Goal: Transaction & Acquisition: Purchase product/service

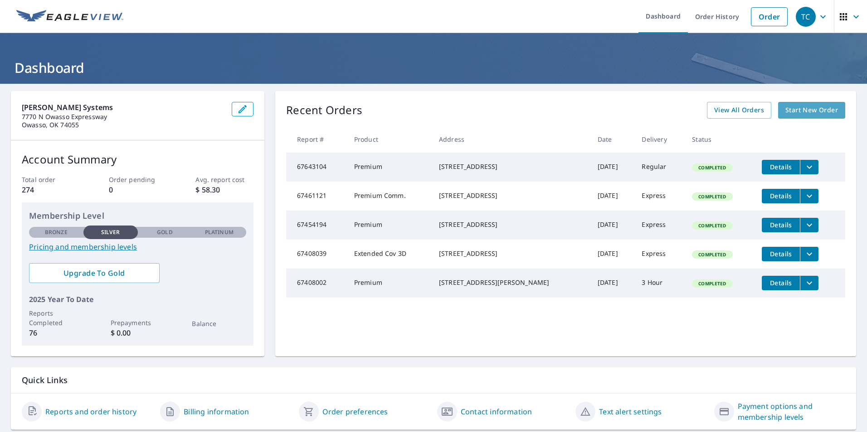
click at [792, 115] on span "Start New Order" at bounding box center [811, 110] width 53 height 11
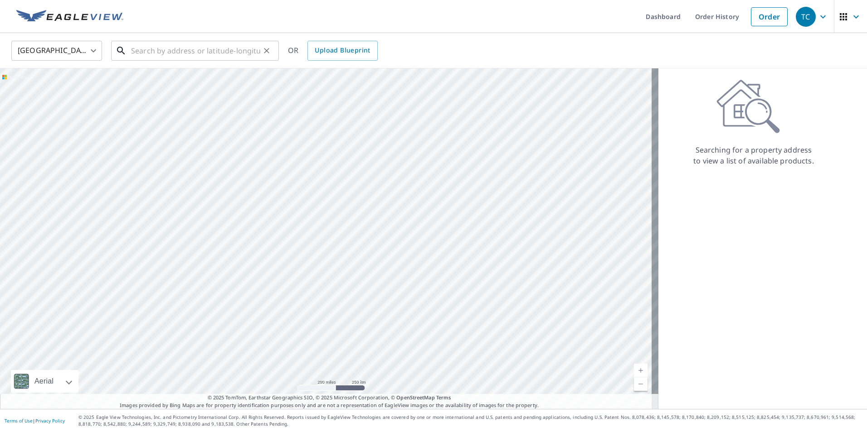
click at [209, 54] on input "text" at bounding box center [195, 50] width 129 height 25
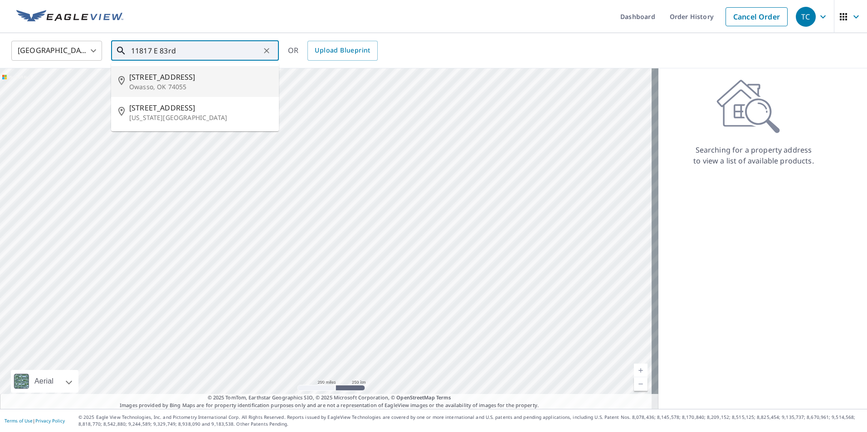
click at [202, 78] on span "[STREET_ADDRESS]" at bounding box center [200, 77] width 142 height 11
type input "[STREET_ADDRESS]"
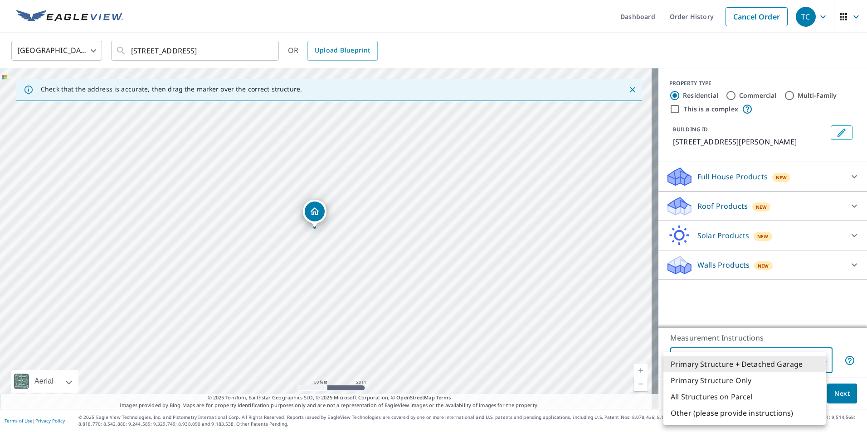
click at [804, 365] on body "TC TC Dashboard Order History Cancel Order TC [GEOGRAPHIC_DATA] [GEOGRAPHIC_DAT…" at bounding box center [433, 216] width 867 height 432
click at [741, 384] on li "Primary Structure Only" at bounding box center [744, 381] width 162 height 16
type input "2"
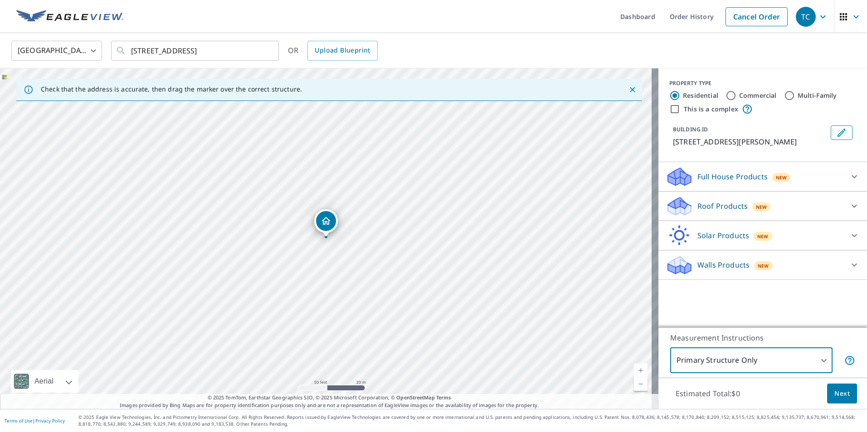
click at [834, 397] on span "Next" at bounding box center [841, 393] width 15 height 11
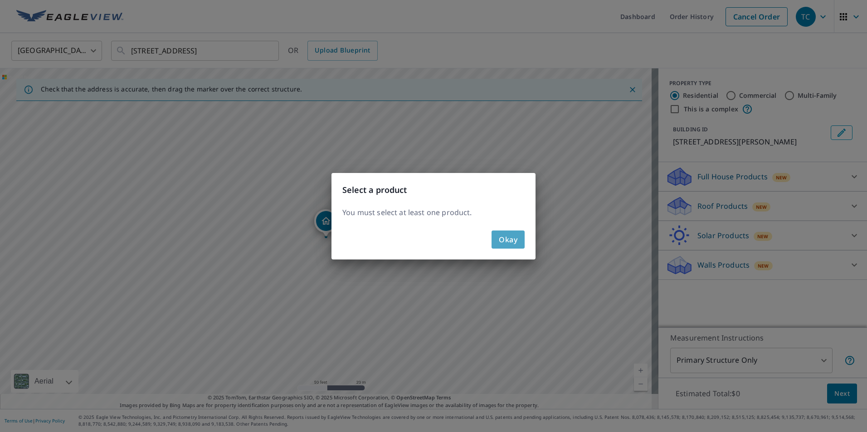
click at [506, 245] on span "Okay" at bounding box center [508, 239] width 19 height 13
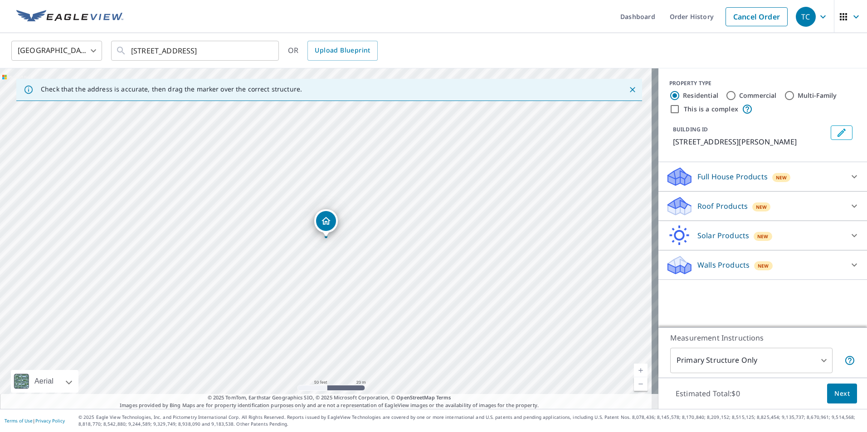
click at [848, 208] on icon at bounding box center [853, 206] width 11 height 11
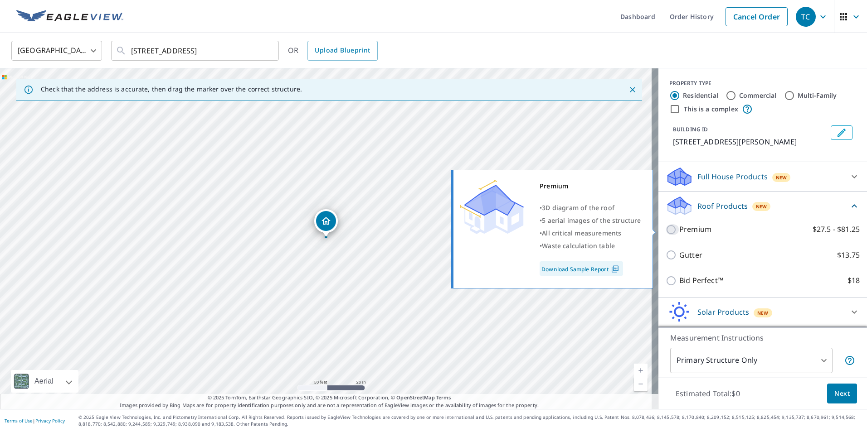
click at [665, 231] on input "Premium $27.5 - $81.25" at bounding box center [672, 229] width 14 height 11
checkbox input "true"
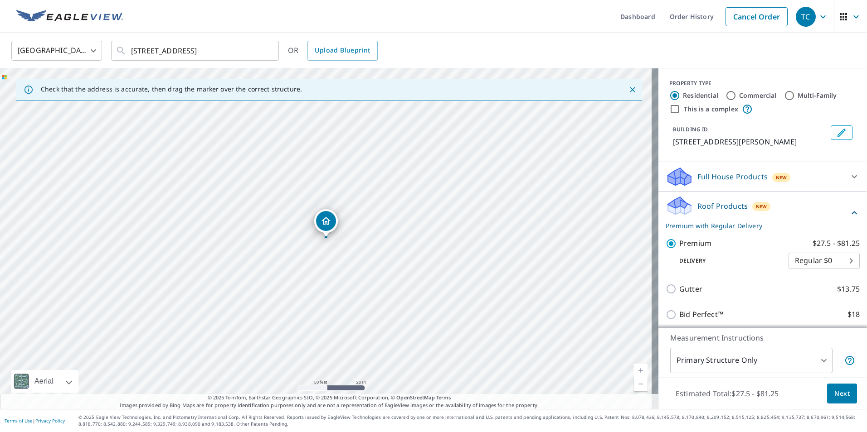
click at [826, 265] on body "TC TC Dashboard Order History Cancel Order TC [GEOGRAPHIC_DATA] [GEOGRAPHIC_DAT…" at bounding box center [433, 216] width 867 height 432
click at [815, 295] on li "3 Hour $39.5" at bounding box center [810, 294] width 71 height 16
type input "7"
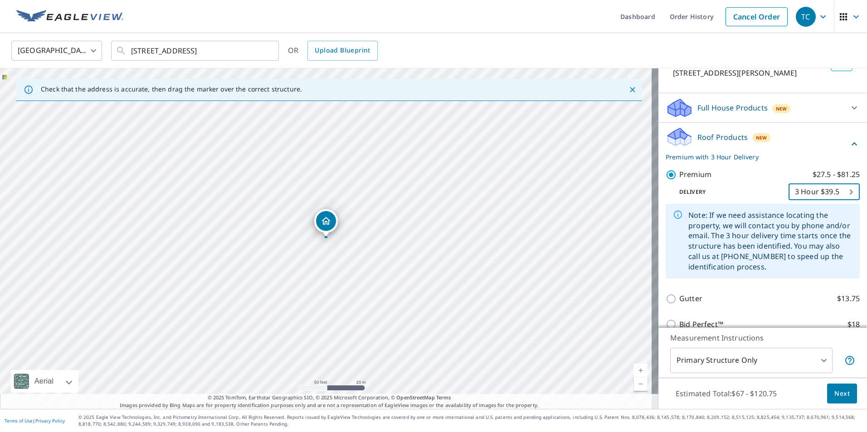
scroll to position [70, 0]
click at [834, 396] on span "Next" at bounding box center [841, 393] width 15 height 11
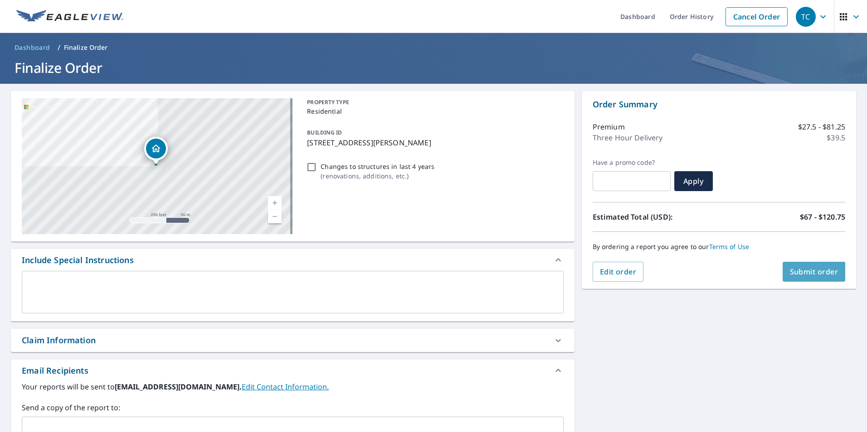
click at [818, 276] on span "Submit order" at bounding box center [813, 272] width 48 height 10
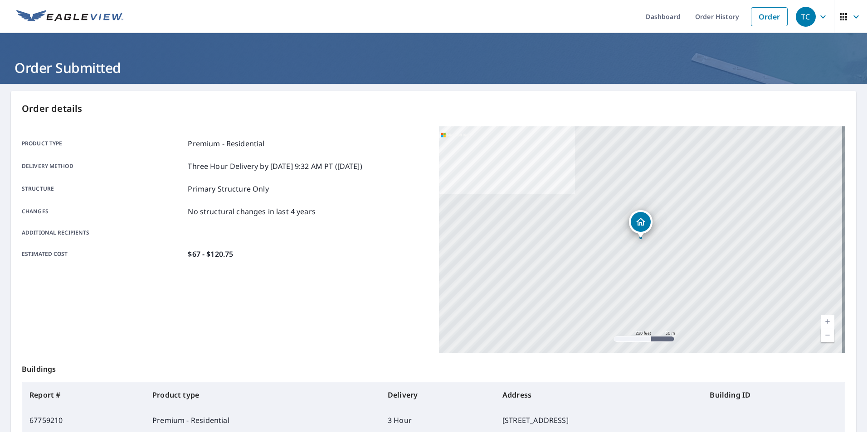
click at [818, 276] on div "[STREET_ADDRESS]" at bounding box center [642, 239] width 406 height 227
